Goal: Find specific page/section: Find specific page/section

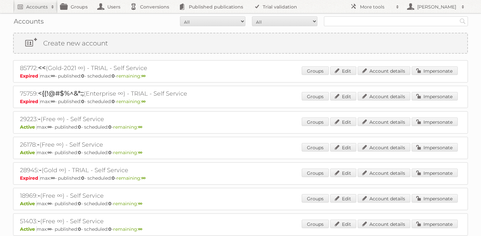
click at [350, 21] on input "text" at bounding box center [396, 21] width 144 height 10
type input "85807"
click at [458, 16] on input "Search" at bounding box center [463, 21] width 10 height 10
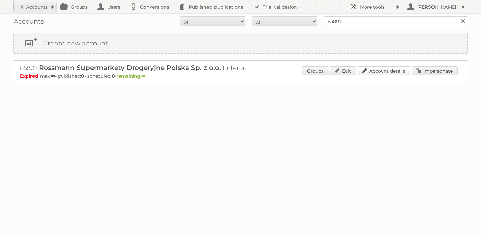
click at [379, 74] on link "Account details" at bounding box center [383, 70] width 53 height 9
